Goal: Use online tool/utility

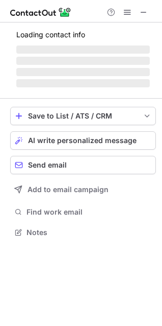
scroll to position [231, 162]
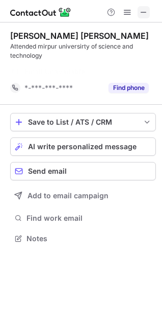
click at [142, 13] on span at bounding box center [144, 12] width 8 height 8
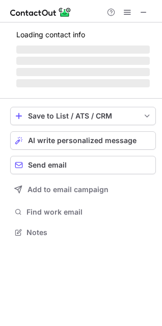
scroll to position [213, 162]
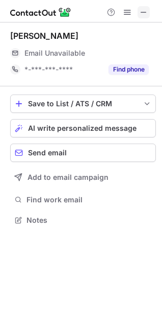
click at [143, 12] on span at bounding box center [144, 12] width 8 height 8
